Goal: Book appointment/travel/reservation

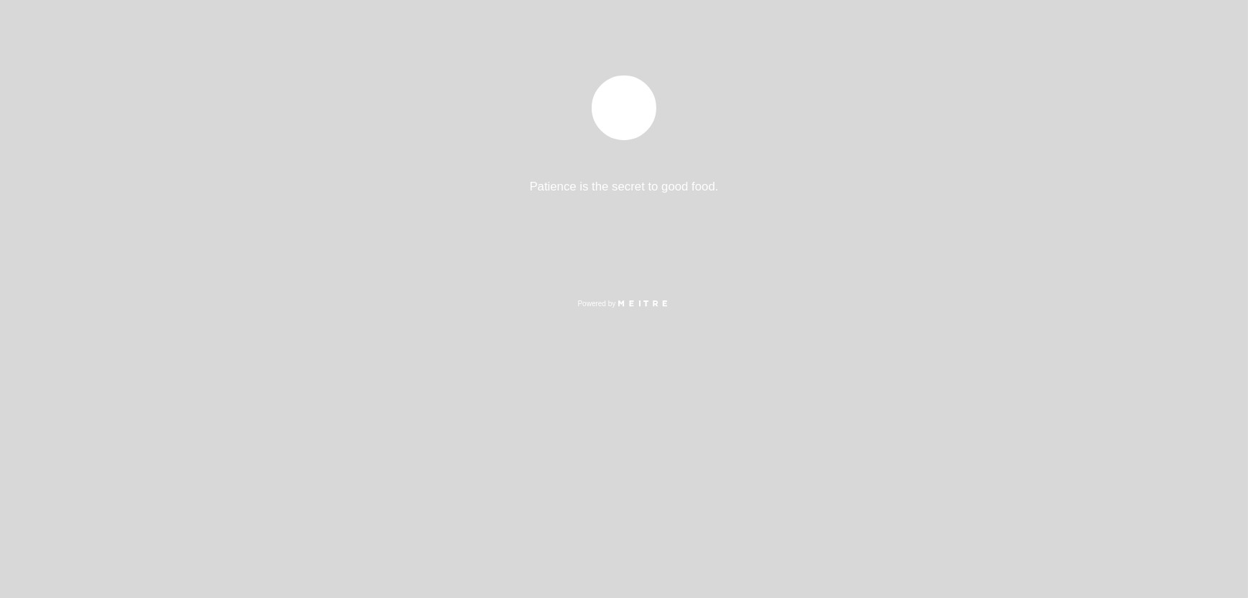
select select "pt"
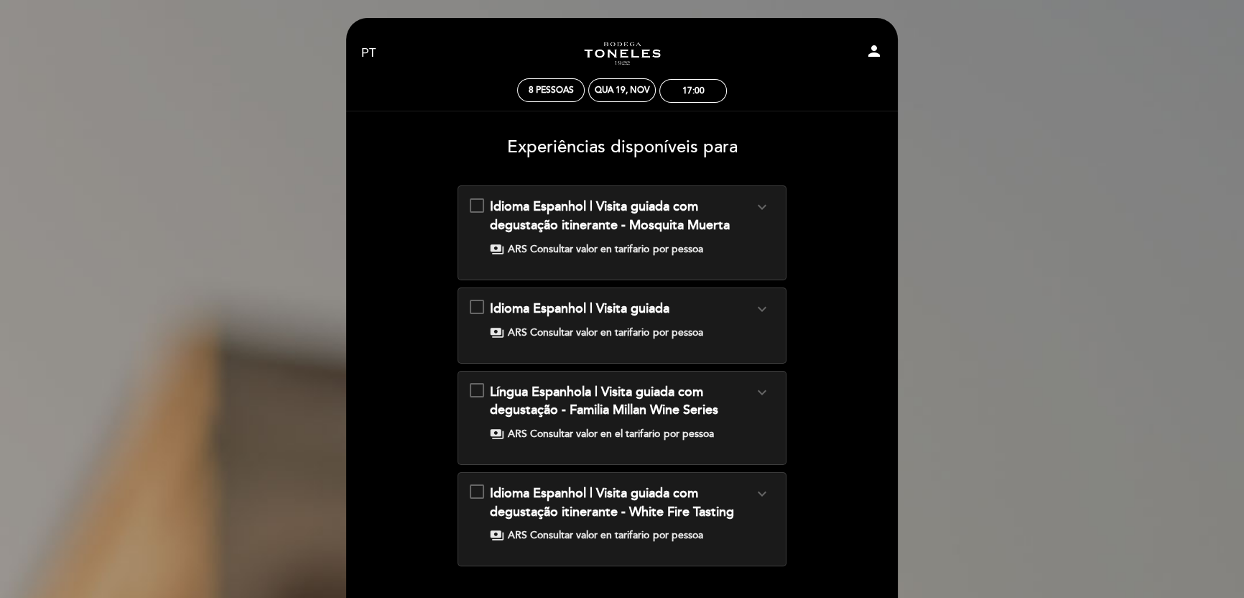
click at [757, 203] on icon "expand_more" at bounding box center [761, 206] width 17 height 17
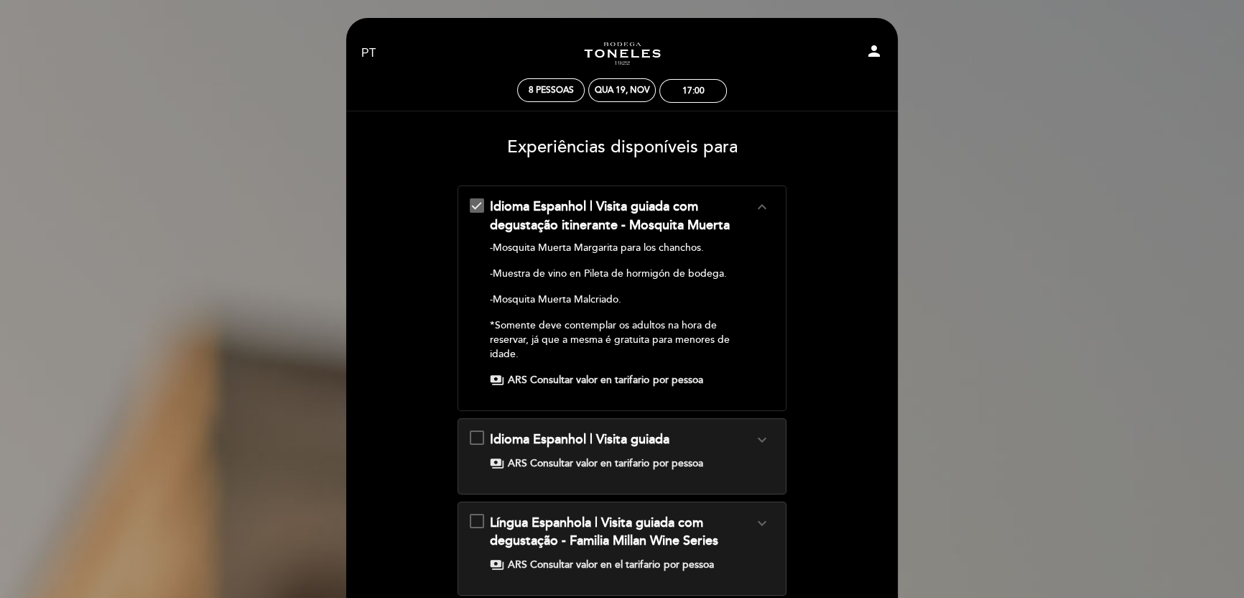
click at [628, 376] on span "ARS Consultar valor en tarifario" at bounding box center [578, 380] width 141 height 14
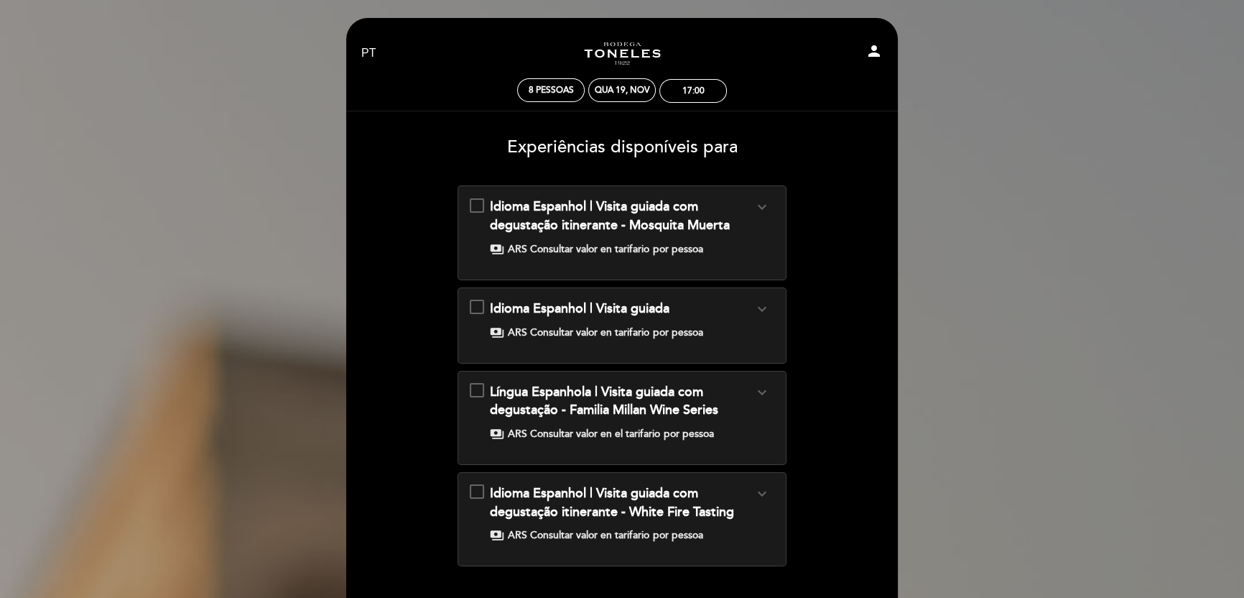
click at [512, 248] on span "ARS Consultar valor en tarifario" at bounding box center [578, 249] width 141 height 14
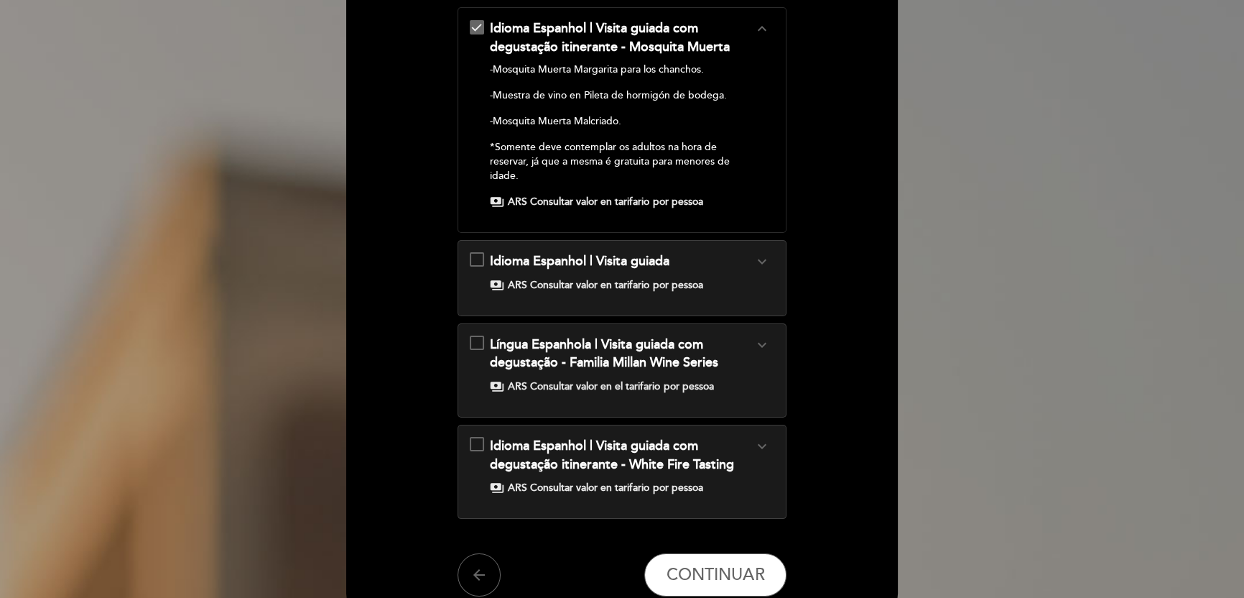
scroll to position [96, 0]
